Goal: Transaction & Acquisition: Purchase product/service

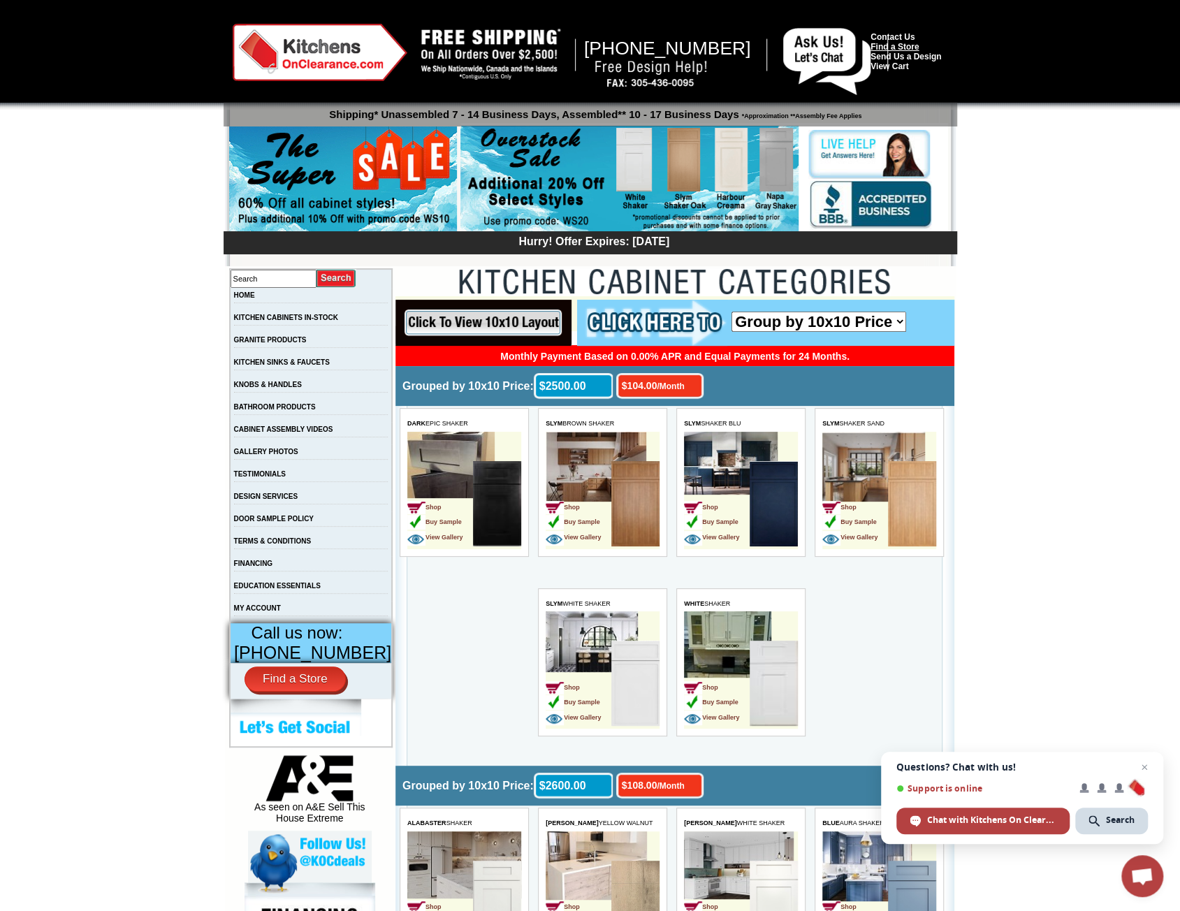
click at [911, 49] on link "Find a Store" at bounding box center [895, 47] width 48 height 10
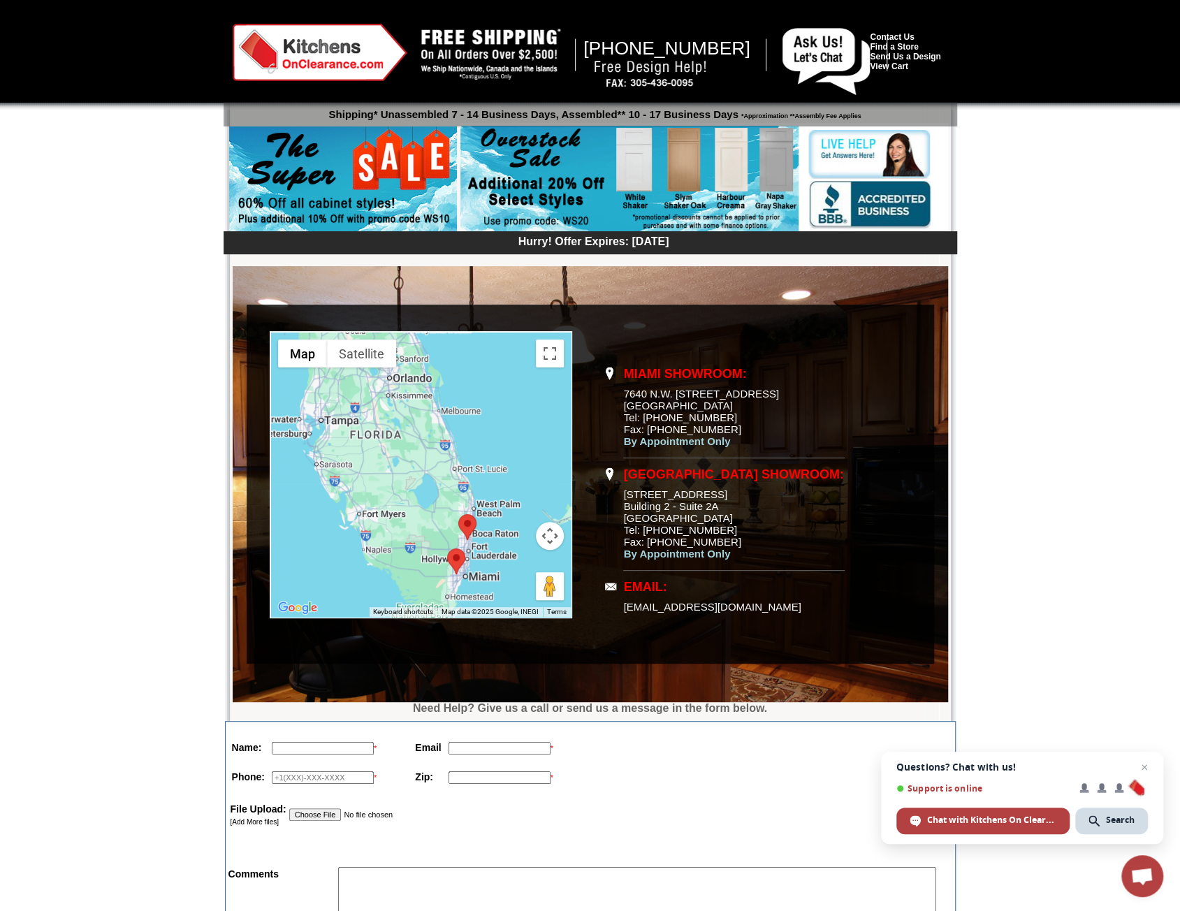
drag, startPoint x: 607, startPoint y: 624, endPoint x: 820, endPoint y: 621, distance: 213.9
click at [789, 621] on tr "EMAIL: Sales@KitchensOnClearance.com" at bounding box center [724, 597] width 242 height 51
click at [825, 621] on td "EMAIL: Sales@KitchensOnClearance.com" at bounding box center [734, 597] width 222 height 51
drag, startPoint x: 808, startPoint y: 621, endPoint x: 621, endPoint y: 622, distance: 187.3
click at [621, 622] on tr "EMAIL: Sales@KitchensOnClearance.com" at bounding box center [724, 597] width 242 height 51
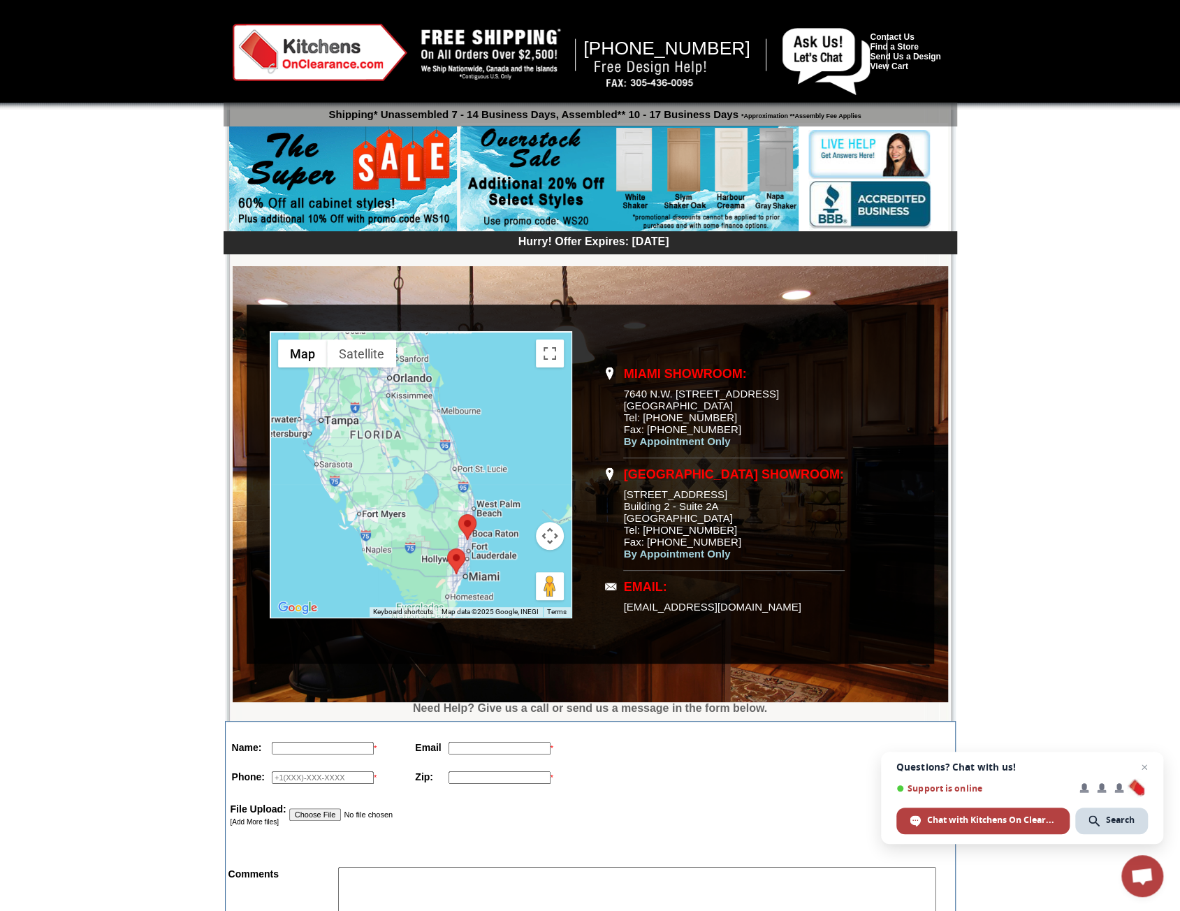
click at [632, 637] on td "Miami Showroom: 7640 N.W. 25th Street, Unit 102 Miami, FL 33122 Tel: 786-886-14…" at bounding box center [762, 484] width 342 height 356
drag, startPoint x: 618, startPoint y: 619, endPoint x: 796, endPoint y: 625, distance: 178.4
click at [691, 620] on tr "EMAIL: Sales@KitchensOnClearance.com" at bounding box center [724, 597] width 242 height 51
click at [872, 638] on td "Miami Showroom: 7640 N.W. 25th Street, Unit 102 Miami, FL 33122 Tel: 786-886-14…" at bounding box center [762, 484] width 342 height 356
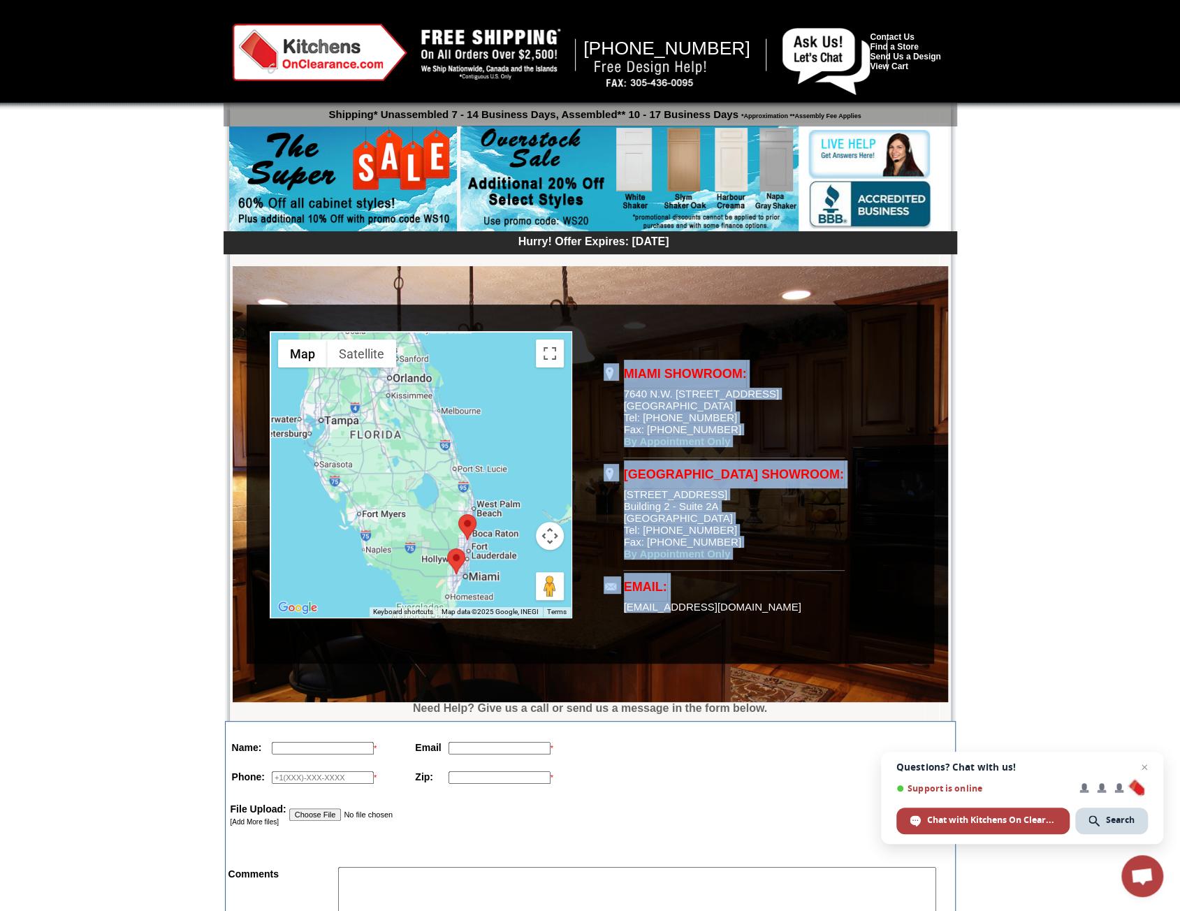
drag, startPoint x: 847, startPoint y: 621, endPoint x: 624, endPoint y: 623, distance: 223.0
click at [624, 623] on td "Miami Showroom: 7640 N.W. 25th Street, Unit 102 Miami, FL 33122 Tel: 786-886-14…" at bounding box center [762, 484] width 342 height 356
copy table "Miami Showroom: 7640 N.W. 25th Street, Unit 102 Miami, FL 33122 Tel: 786-886-14…"
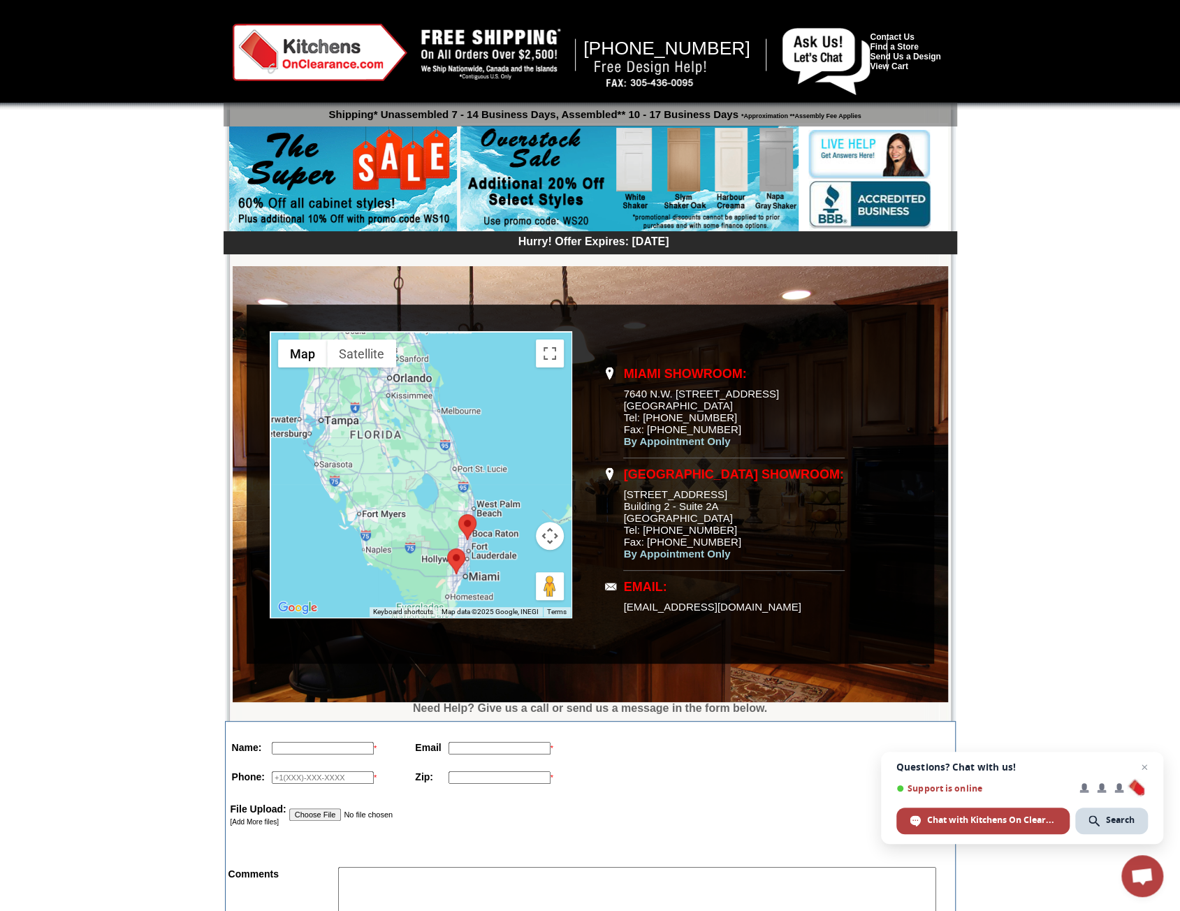
click at [816, 515] on td "Pompano Beach Showroom: 2301 W. Sample Rd. Building 2 - Suite 2A Pompano Beach,…" at bounding box center [734, 515] width 222 height 111
click at [727, 441] on span "By Appointment Only" at bounding box center [677, 441] width 107 height 12
drag, startPoint x: 758, startPoint y: 440, endPoint x: 582, endPoint y: 457, distance: 176.3
click at [588, 457] on tr "← Move left → Move right ↑ Move up ↓ Move down + Zoom in - Zoom out Home Jump l…" at bounding box center [590, 484] width 685 height 356
click at [865, 500] on td "Miami Showroom: 7640 N.W. 25th Street, Unit 102 Miami, FL 33122 Tel: 786-886-14…" at bounding box center [762, 484] width 342 height 356
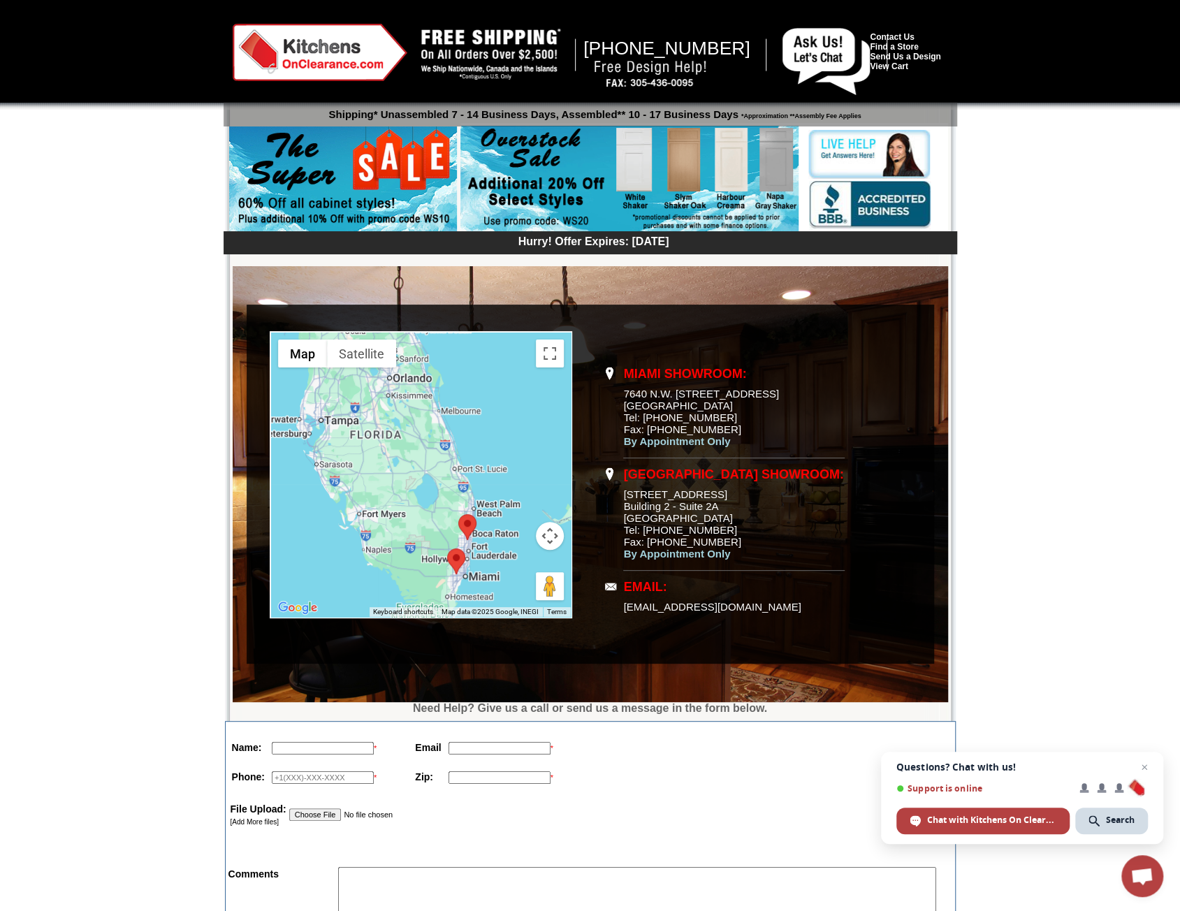
click at [308, 49] on img at bounding box center [320, 52] width 175 height 57
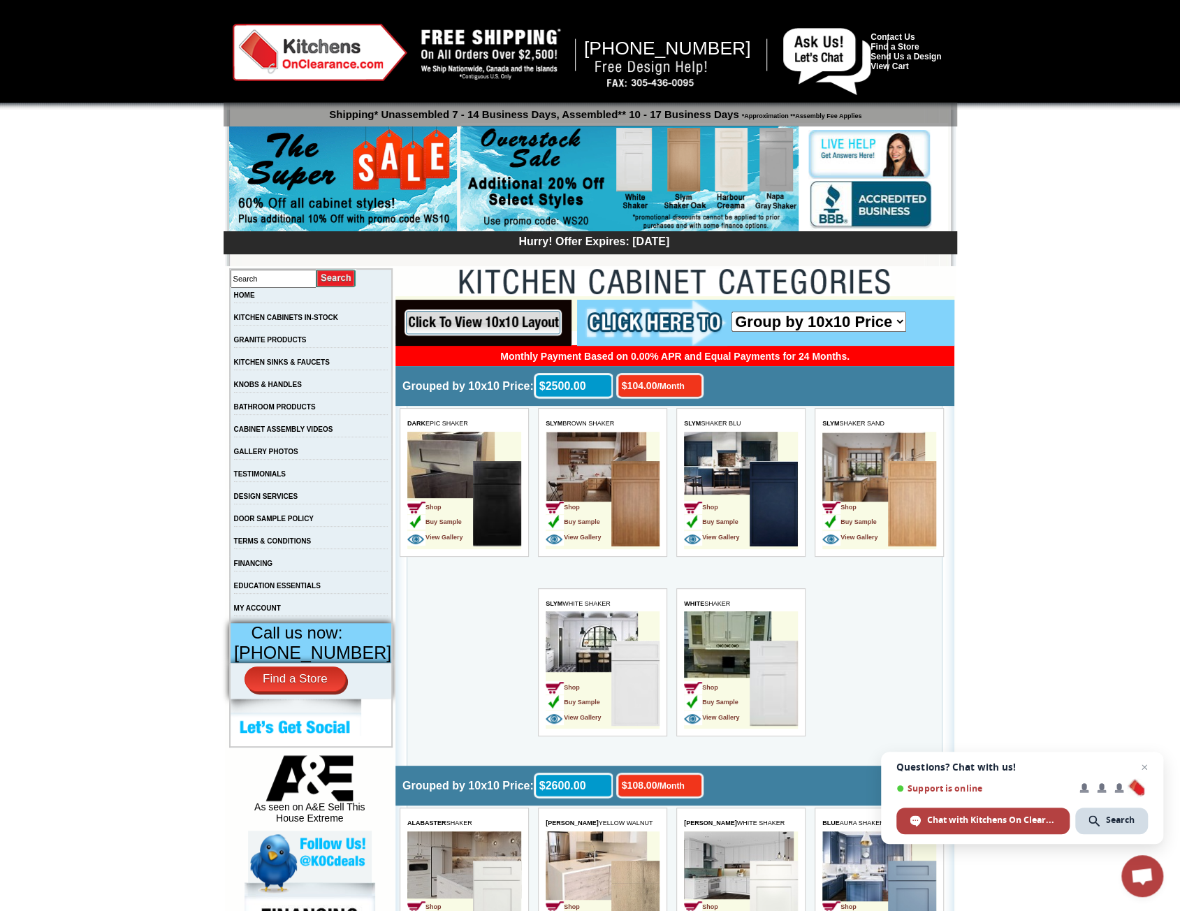
click at [554, 641] on td "Shop Buy Sample View Gallery" at bounding box center [579, 685] width 66 height 88
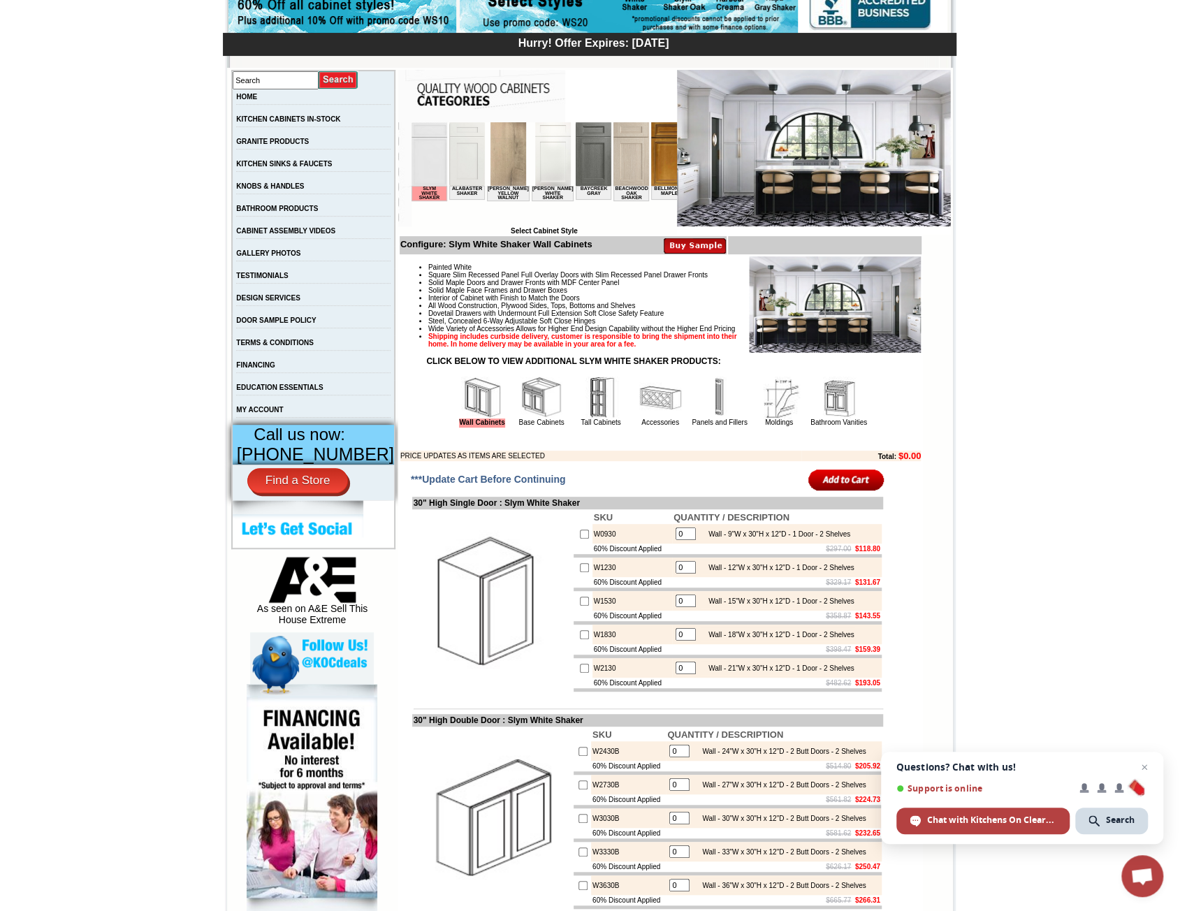
scroll to position [210, 0]
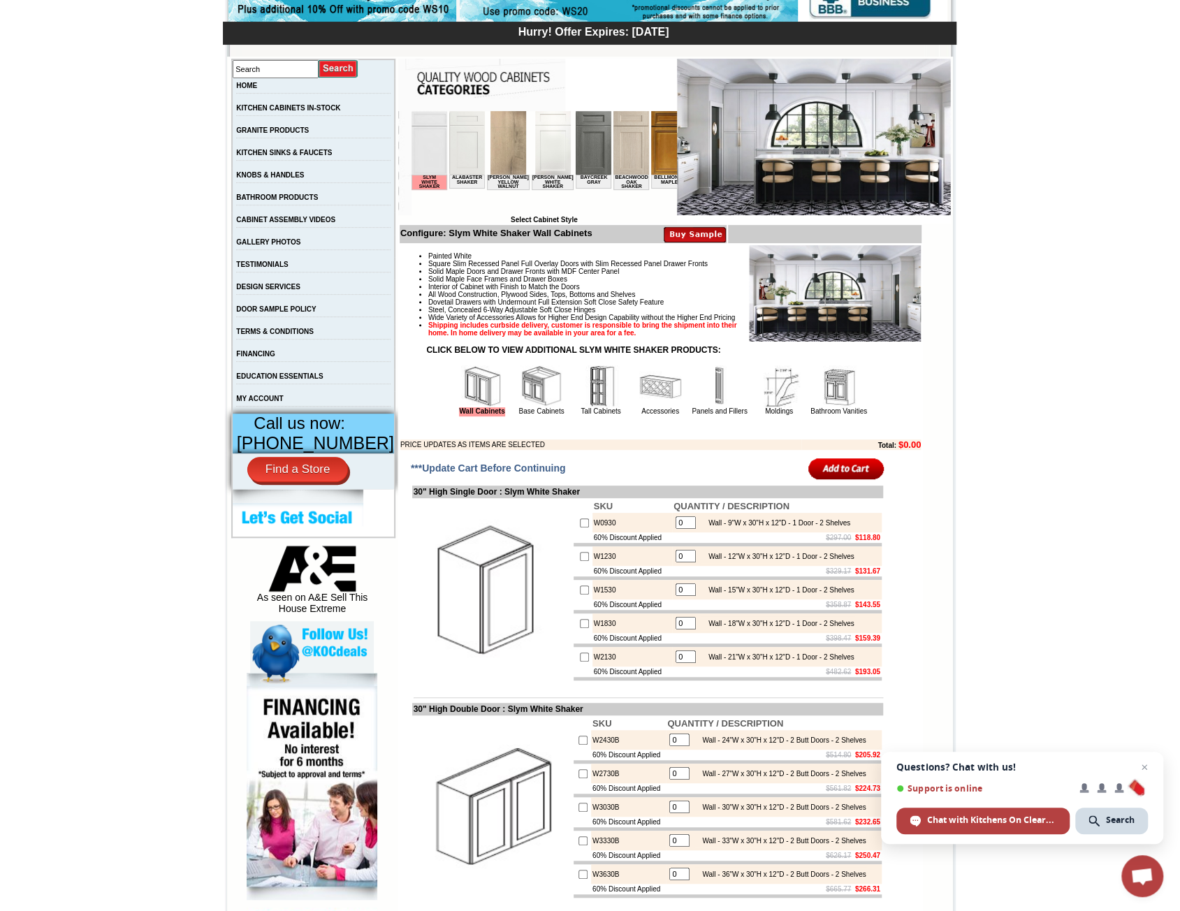
click at [463, 147] on img at bounding box center [467, 143] width 36 height 64
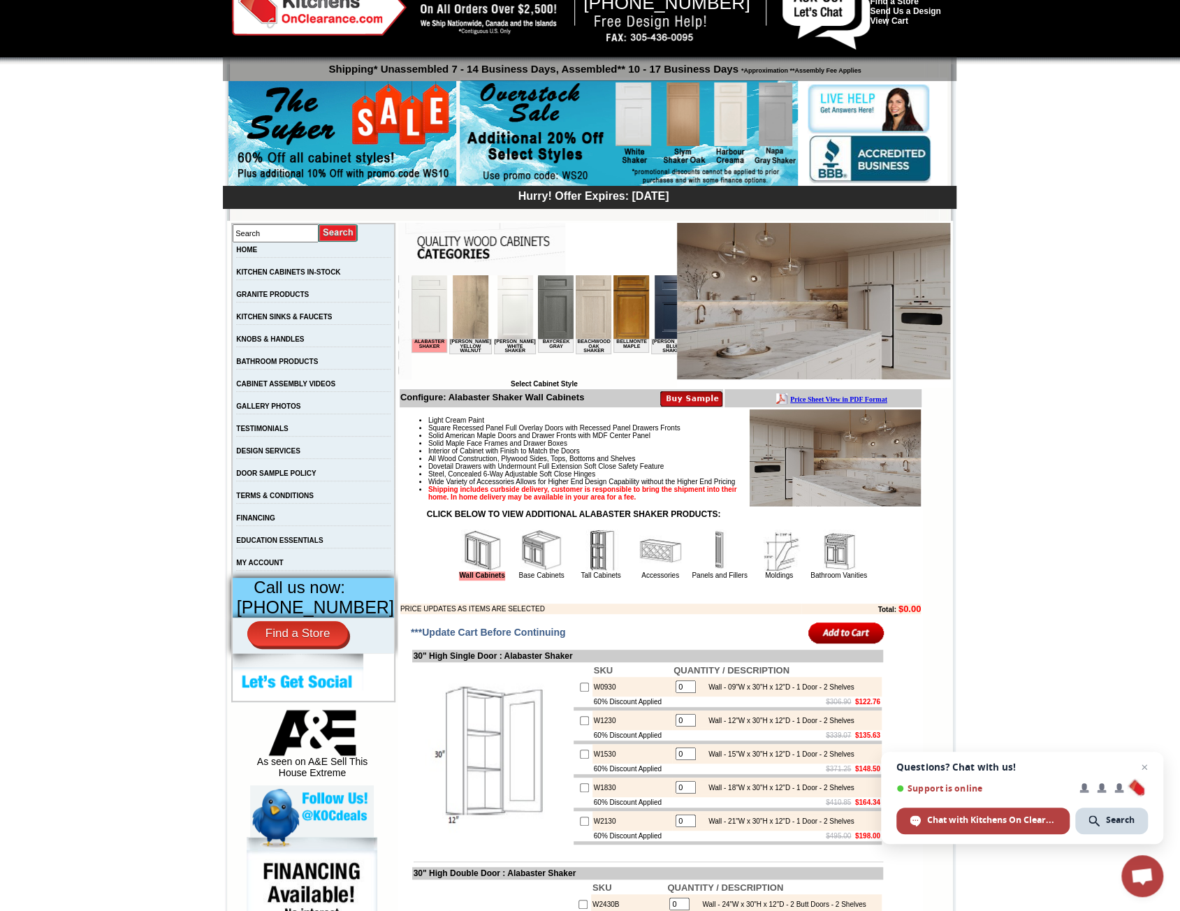
scroll to position [34, 0]
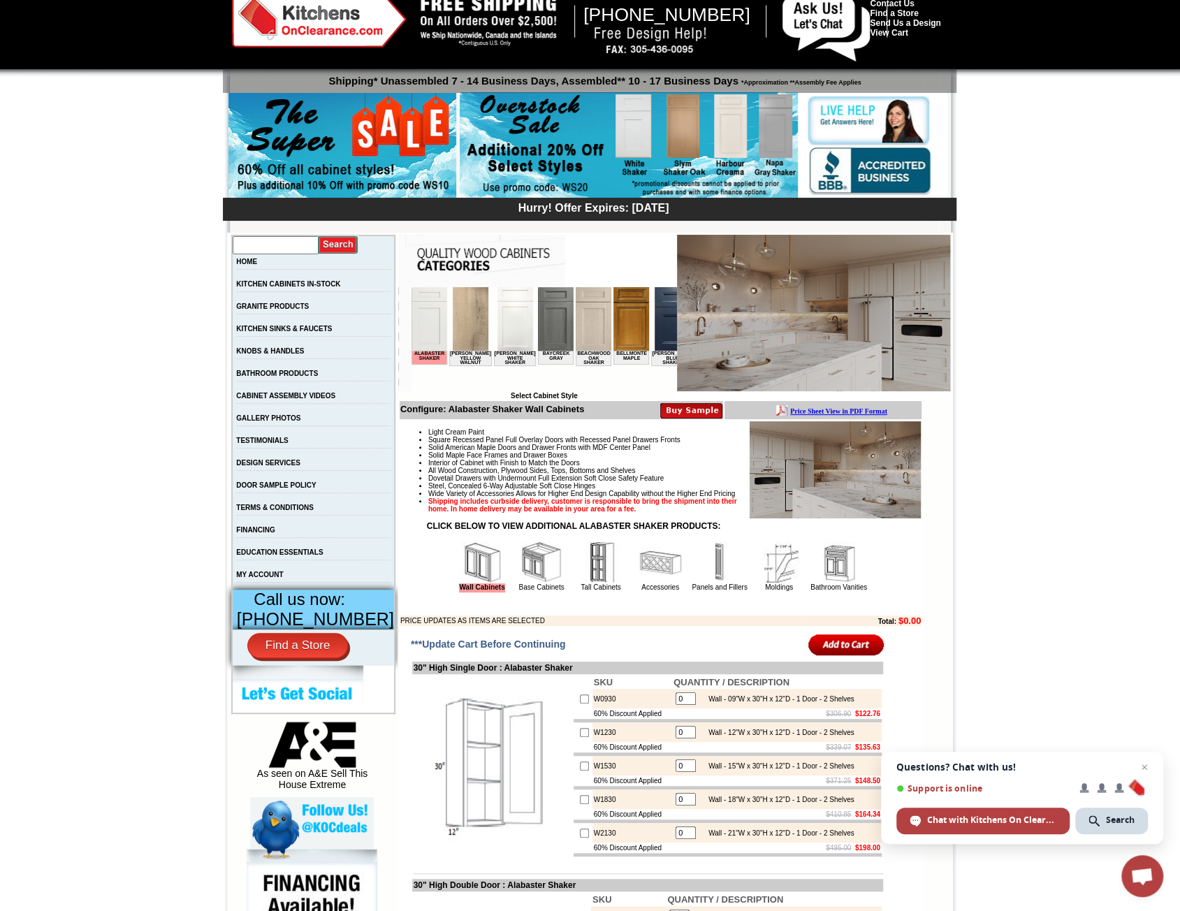
drag, startPoint x: 304, startPoint y: 245, endPoint x: 302, endPoint y: 252, distance: 8.0
click at [304, 245] on input "text" at bounding box center [276, 245] width 86 height 18
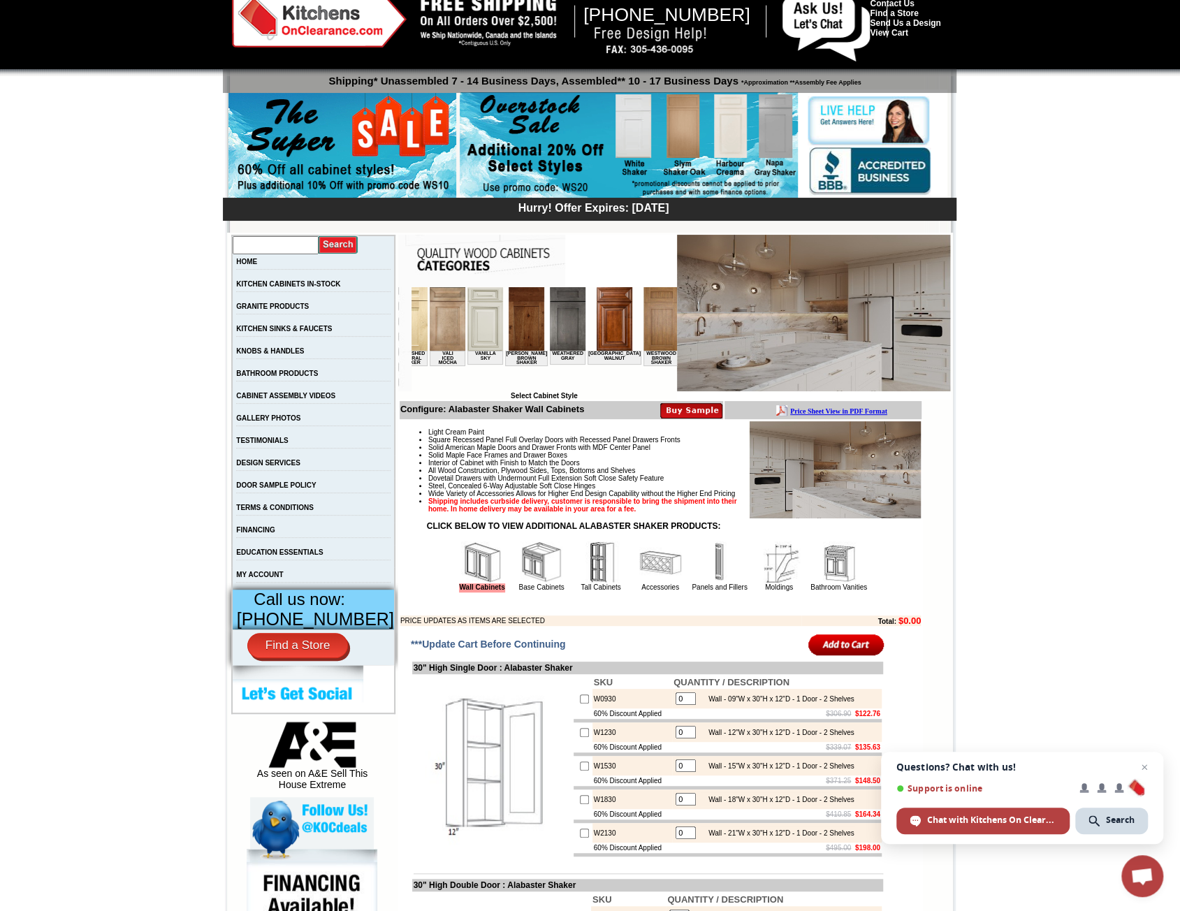
scroll to position [0, 2572]
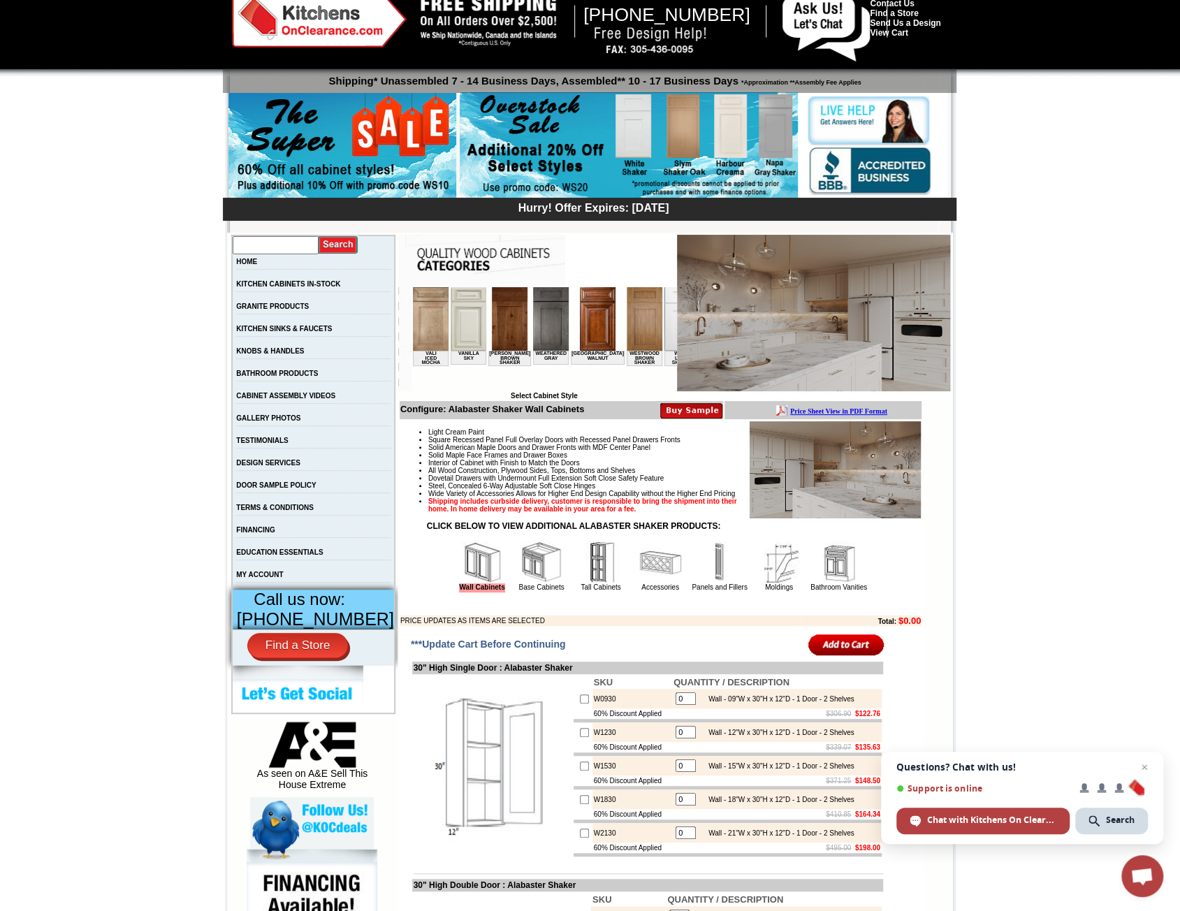
click at [664, 318] on img at bounding box center [682, 319] width 36 height 64
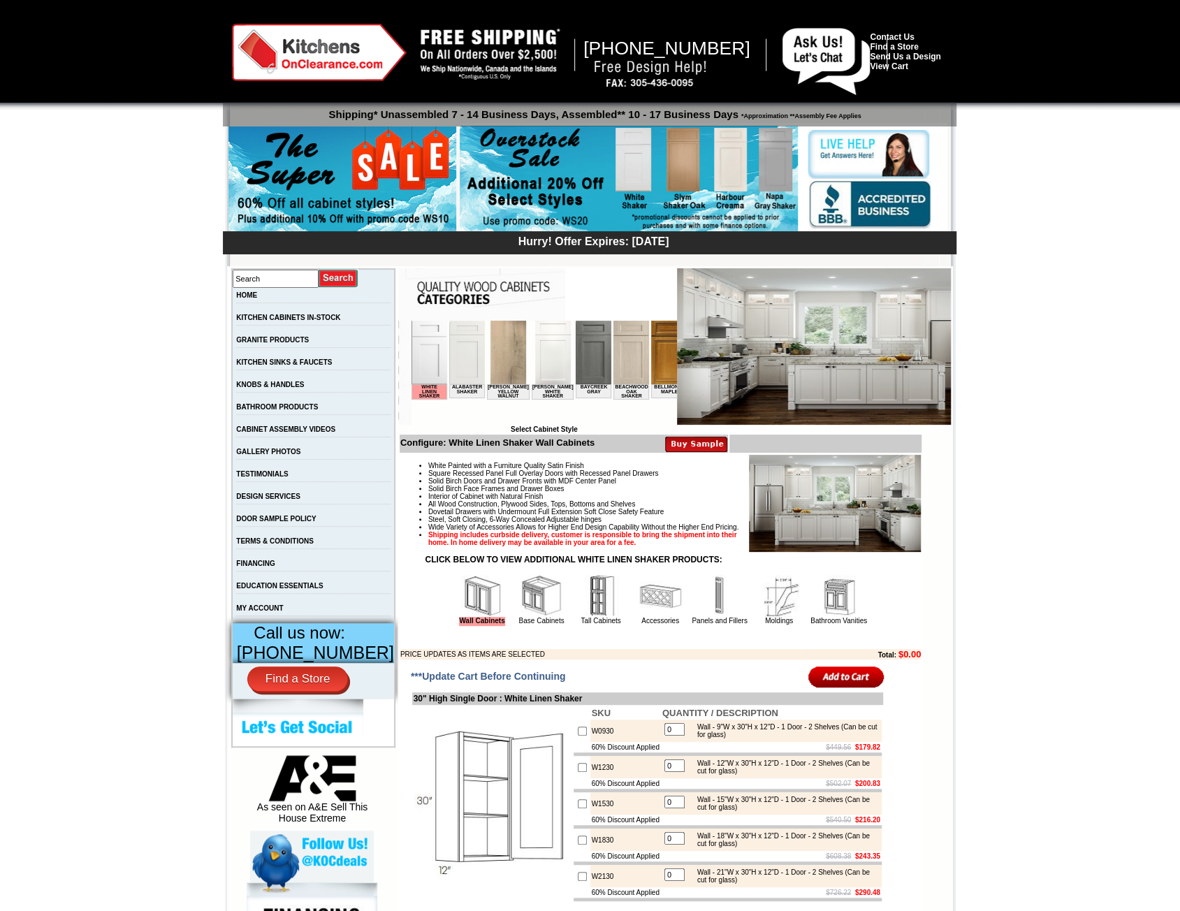
scroll to position [70, 0]
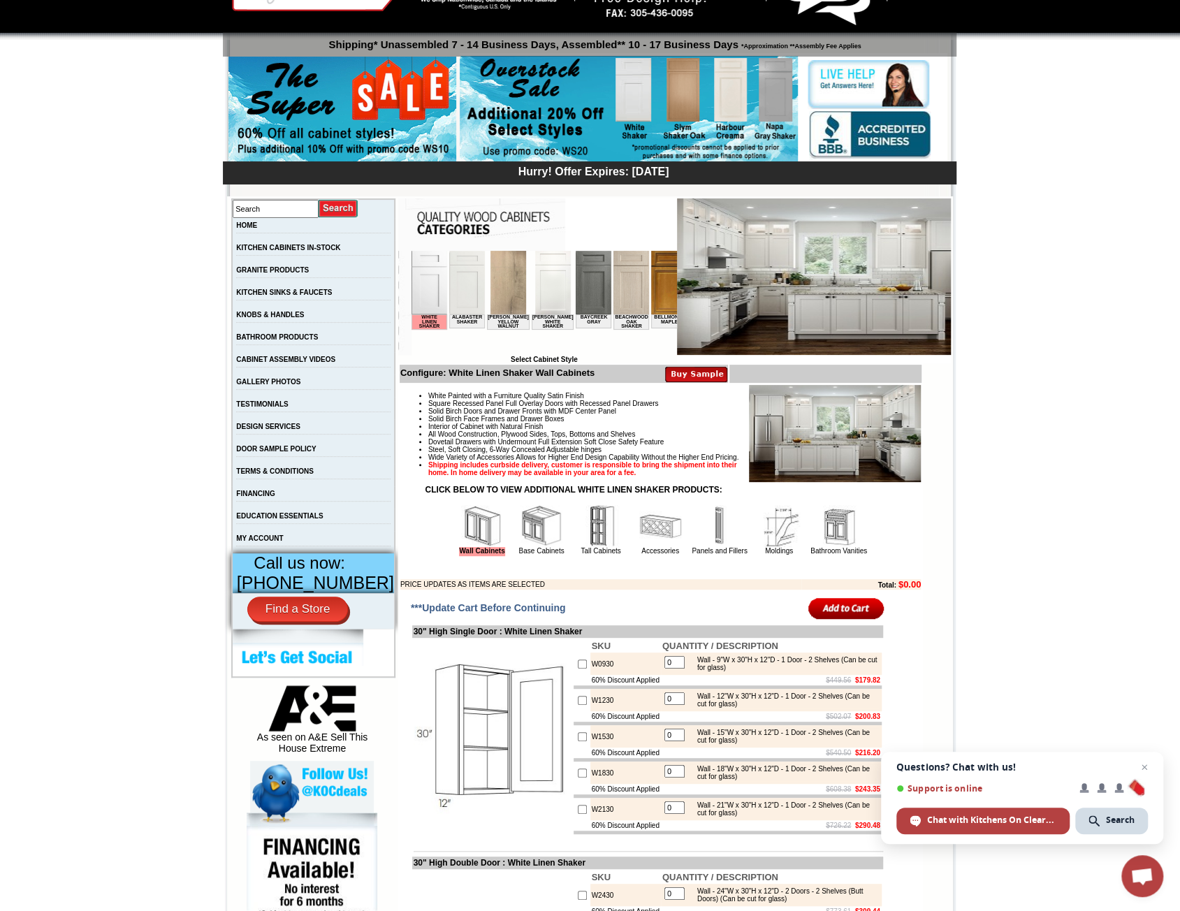
click at [535, 547] on img at bounding box center [542, 526] width 42 height 42
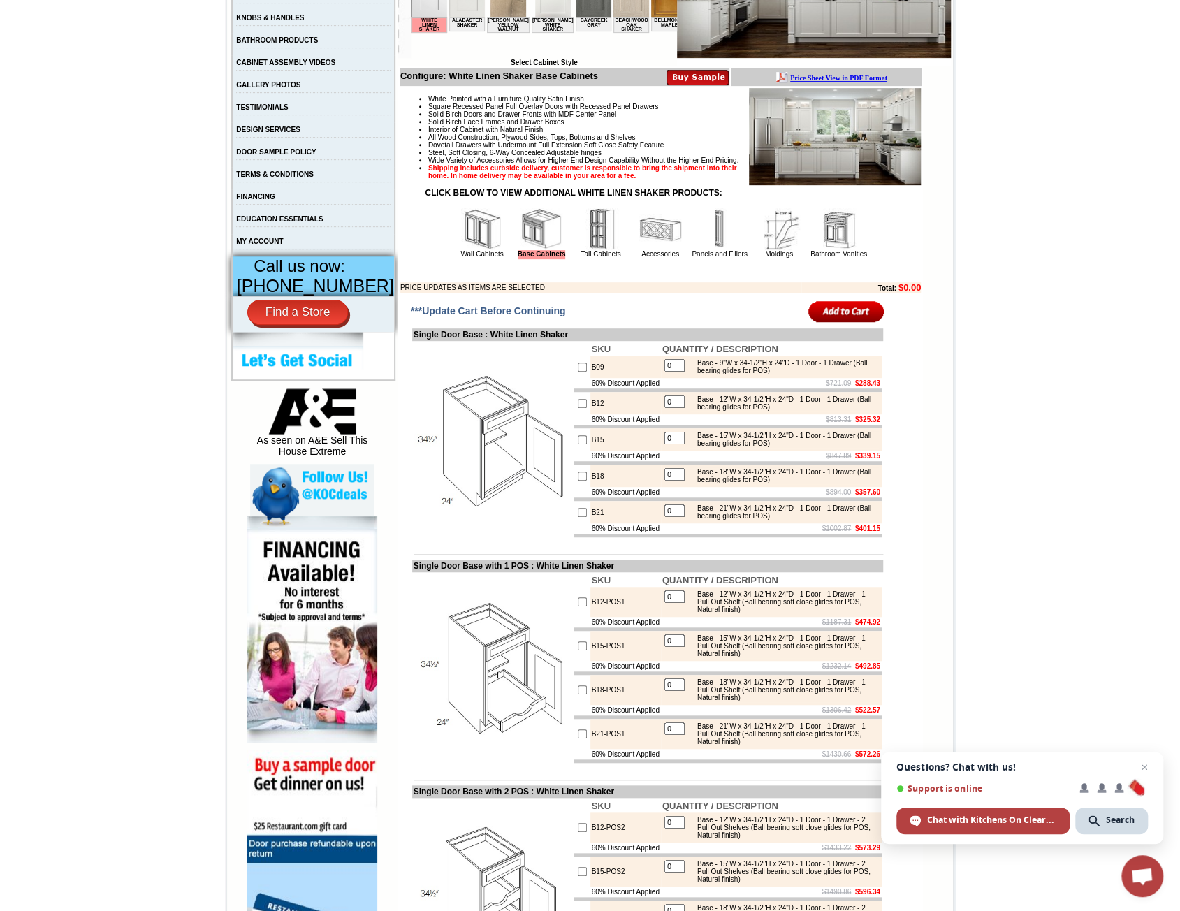
scroll to position [140, 0]
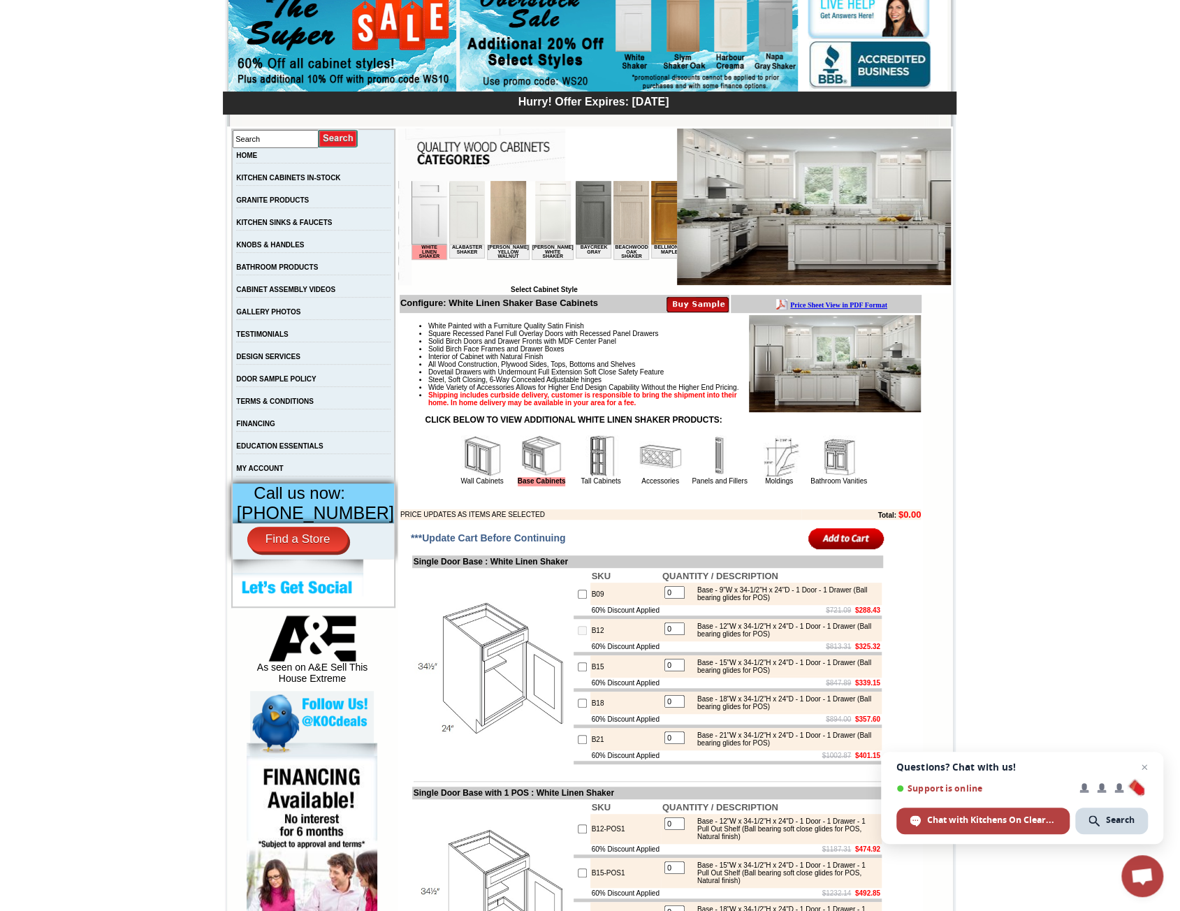
drag, startPoint x: 682, startPoint y: 653, endPoint x: 658, endPoint y: 655, distance: 23.8
click at [663, 640] on table "0 Base - 12"W x 34-1/2"H x 24"D - 1 Door - 1 Drawer (Ball bearing glides for PO…" at bounding box center [772, 631] width 218 height 20
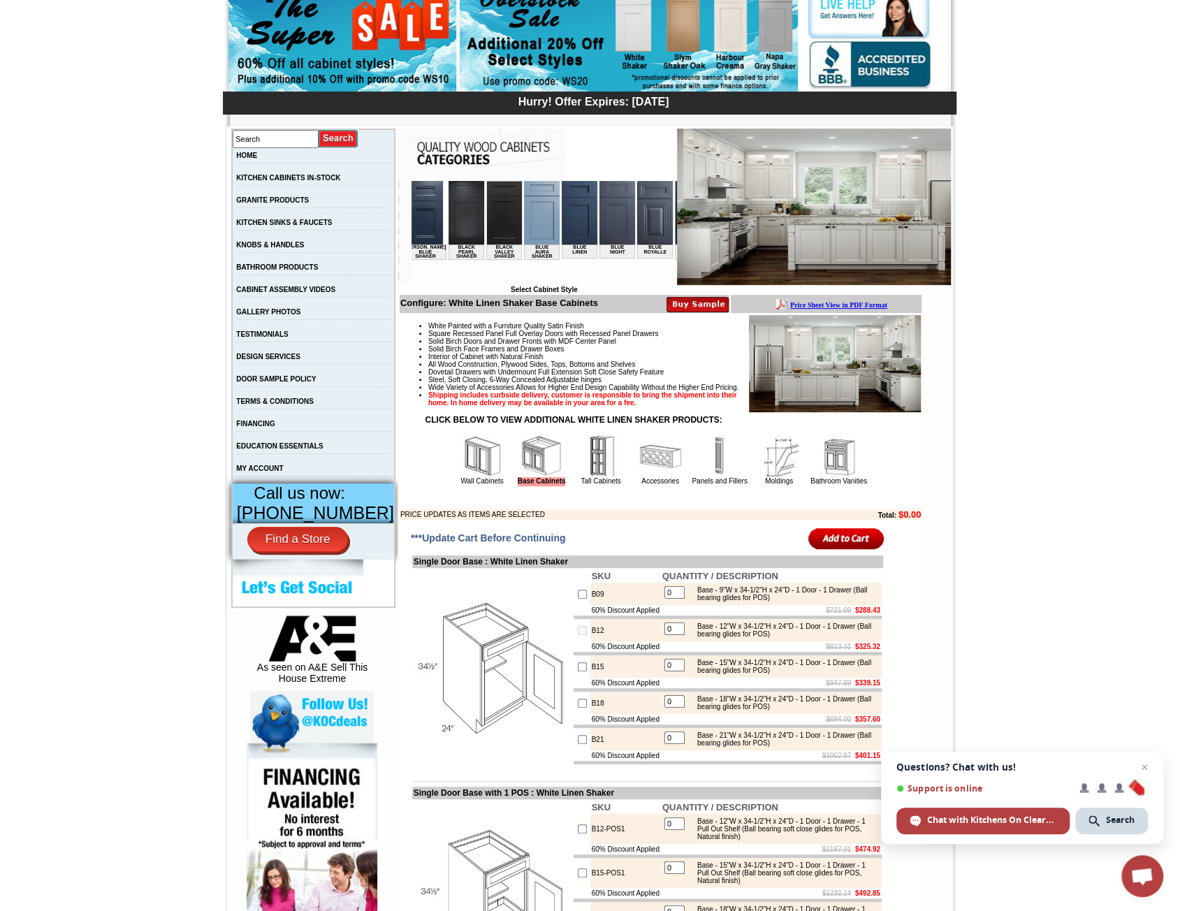
scroll to position [0, 0]
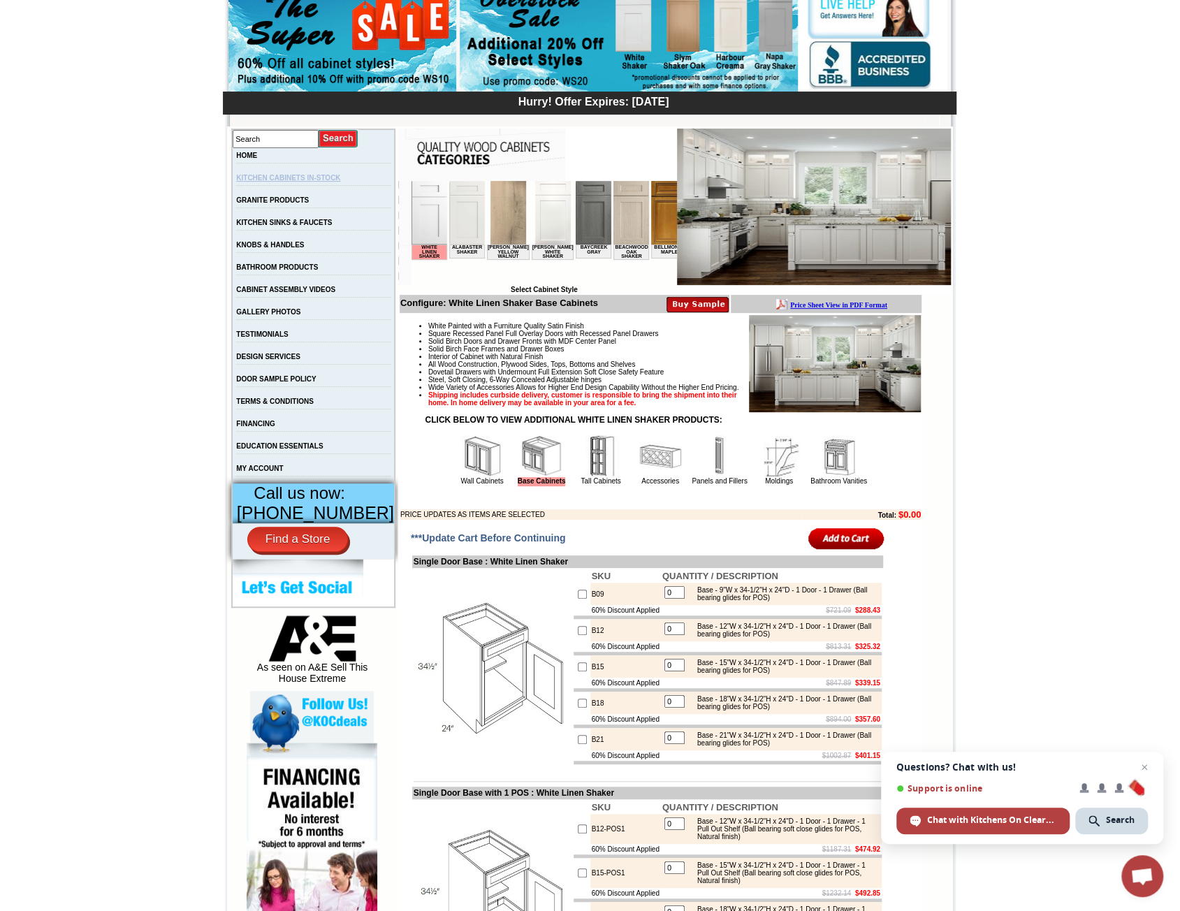
click at [289, 180] on link "KITCHEN CABINETS IN-STOCK" at bounding box center [288, 178] width 104 height 8
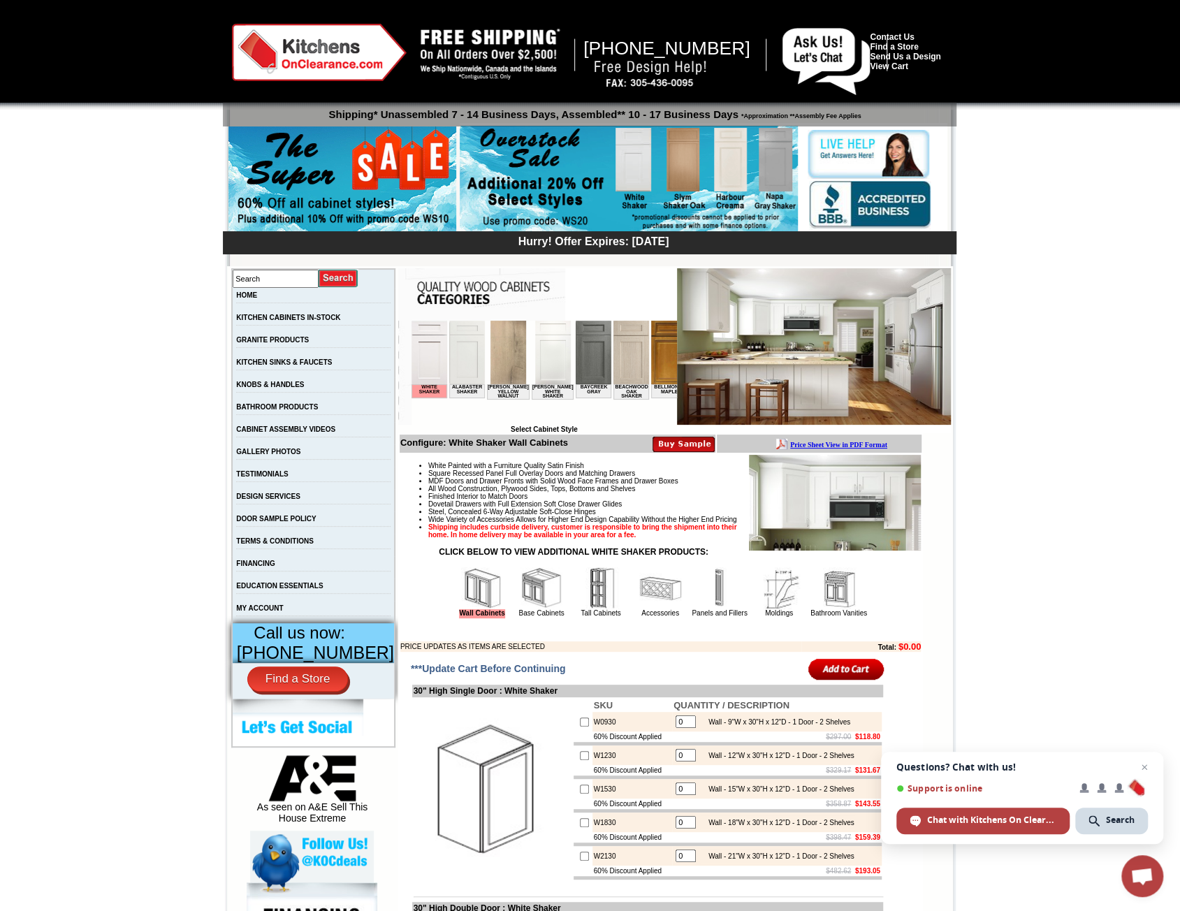
click at [528, 608] on img at bounding box center [542, 588] width 42 height 42
